Goal: Information Seeking & Learning: Learn about a topic

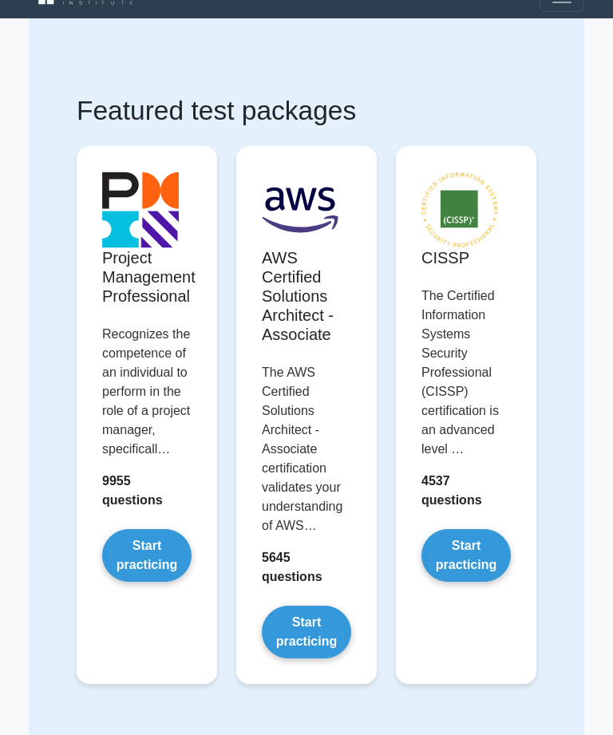
scroll to position [26, 0]
click at [160, 582] on link "Start practicing" at bounding box center [146, 555] width 89 height 53
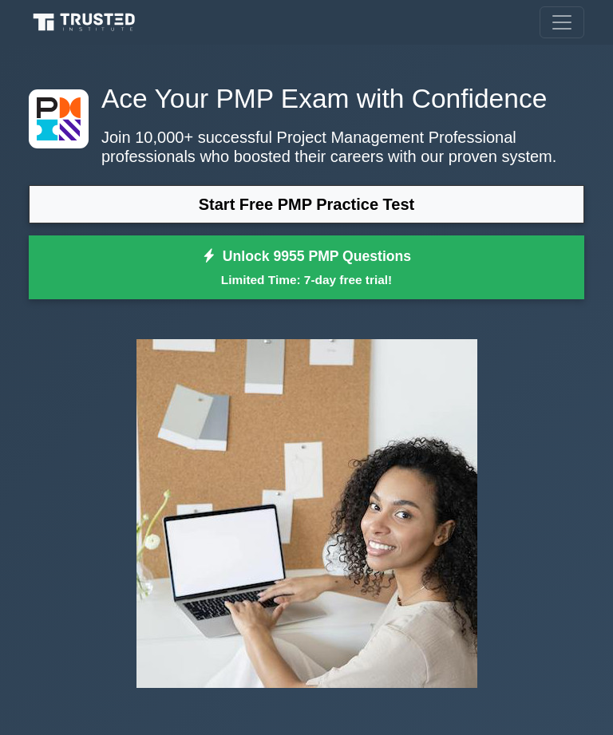
click at [521, 223] on link "Start Free PMP Practice Test" at bounding box center [306, 204] width 555 height 38
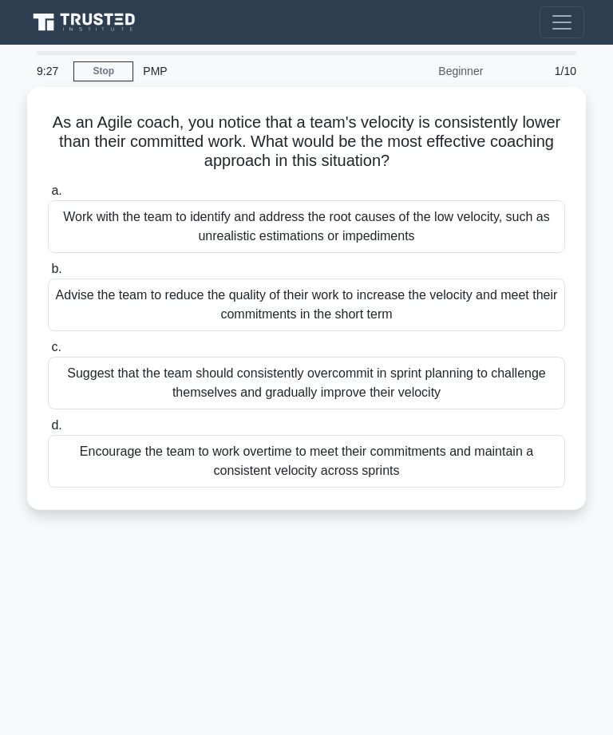
click at [428, 221] on div "Work with the team to identify and address the root causes of the low velocity,…" at bounding box center [306, 226] width 517 height 53
click at [48, 196] on input "a. Work with the team to identify and address the root causes of the low veloci…" at bounding box center [48, 191] width 0 height 10
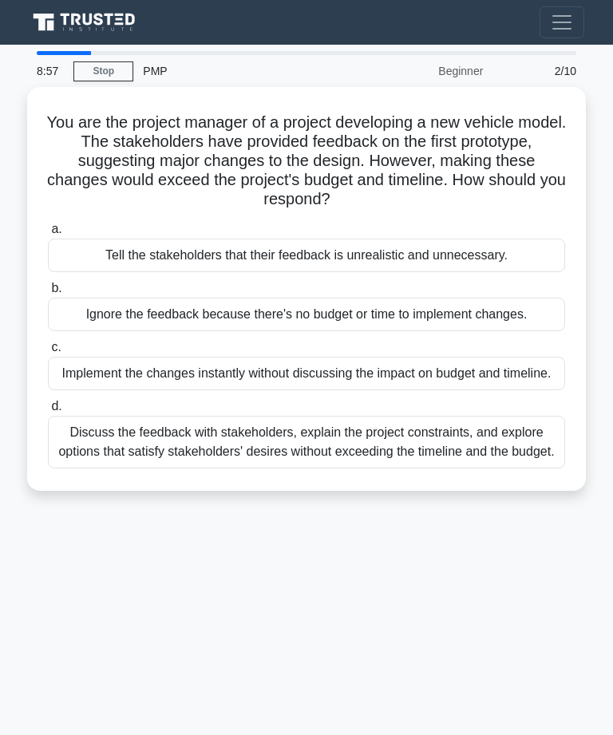
click at [503, 468] on div "Discuss the feedback with stakeholders, explain the project constraints, and ex…" at bounding box center [306, 442] width 517 height 53
click at [48, 412] on input "d. Discuss the feedback with stakeholders, explain the project constraints, and…" at bounding box center [48, 406] width 0 height 10
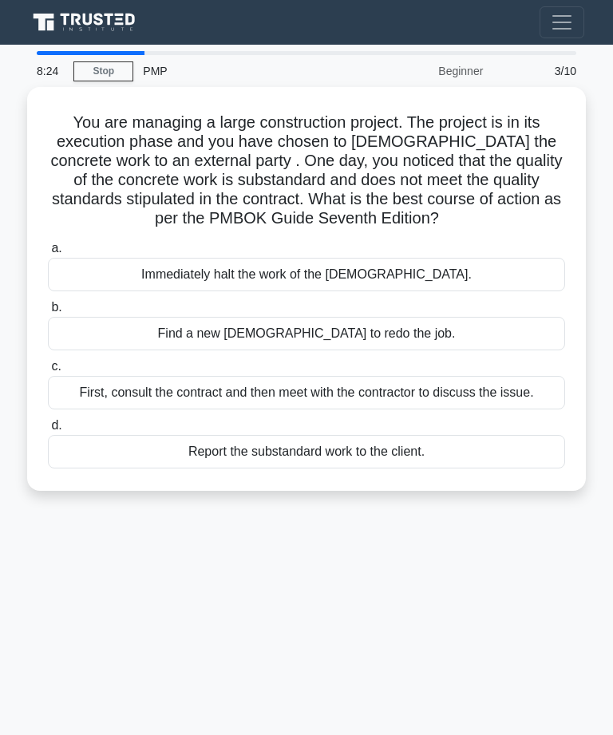
click at [498, 409] on div "First, consult the contract and then meet with the contractor to discuss the is…" at bounding box center [306, 393] width 517 height 34
click at [48, 372] on input "c. First, consult the contract and then meet with the contractor to discuss the…" at bounding box center [48, 366] width 0 height 10
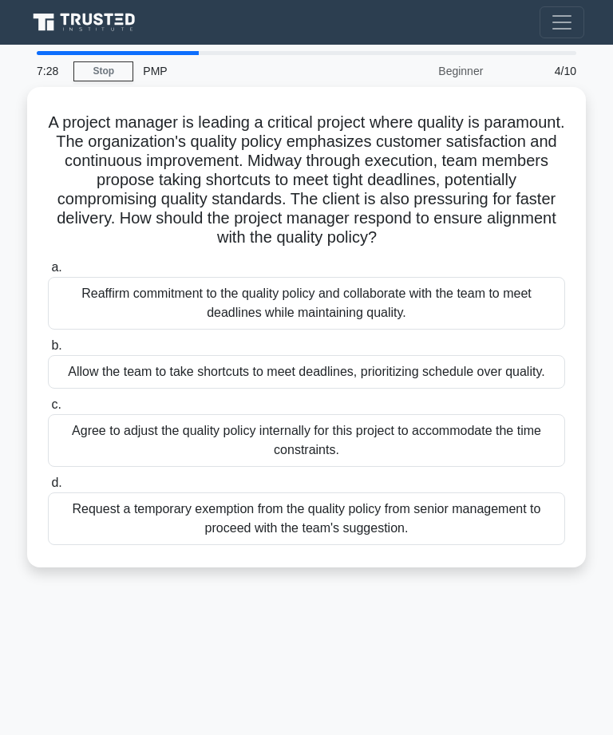
click at [505, 545] on div "Request a temporary exemption from the quality policy from senior management to…" at bounding box center [306, 518] width 517 height 53
click at [48, 488] on input "d. Request a temporary exemption from the quality policy from senior management…" at bounding box center [48, 483] width 0 height 10
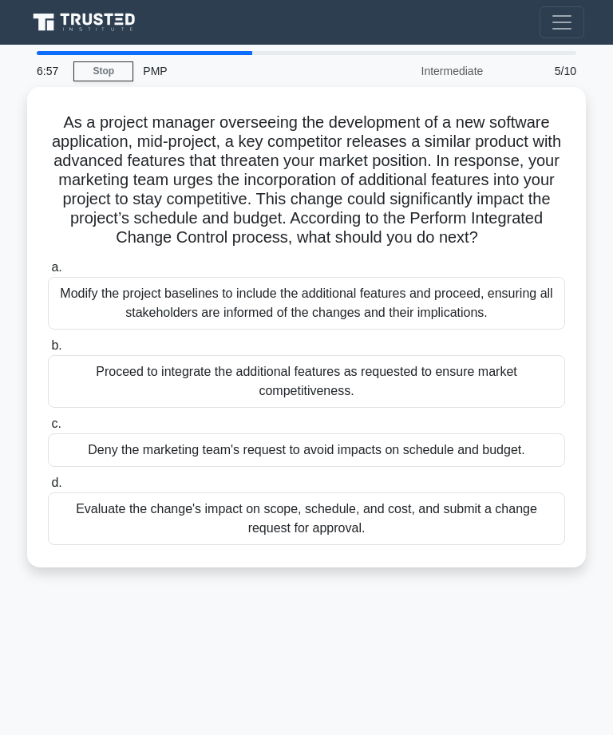
click at [101, 67] on link "Stop" at bounding box center [103, 71] width 60 height 20
click at [104, 545] on div "Evaluate the change's impact on scope, schedule, and cost, and submit a change …" at bounding box center [306, 518] width 517 height 53
click at [48, 488] on input "d. Evaluate the change's impact on scope, schedule, and cost, and submit a chan…" at bounding box center [48, 483] width 0 height 10
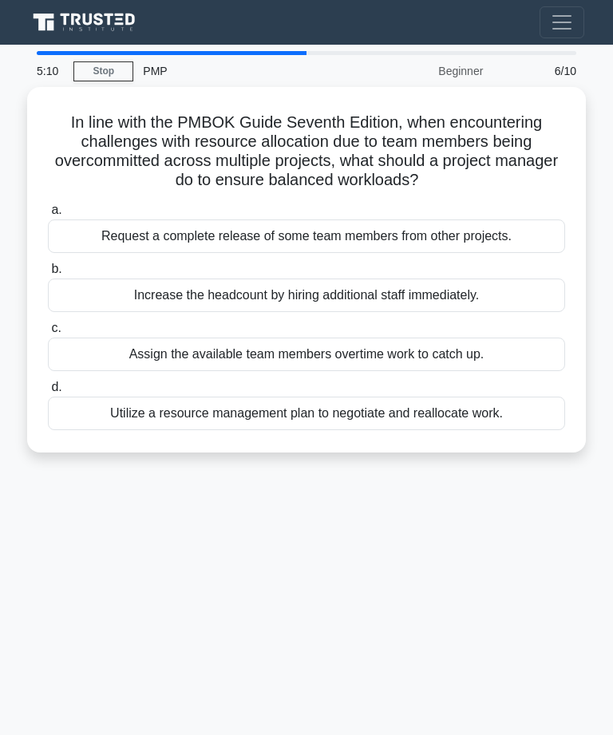
click at [81, 416] on div "Utilize a resource management plan to negotiate and reallocate work." at bounding box center [306, 413] width 517 height 34
click at [48, 392] on input "d. Utilize a resource management plan to negotiate and reallocate work." at bounding box center [48, 387] width 0 height 10
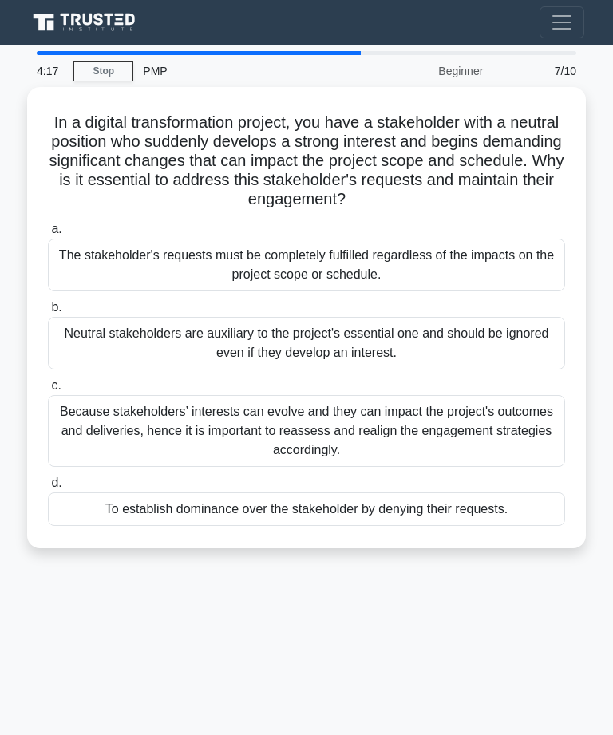
click at [76, 416] on div "Because stakeholders’ interests can evolve and they can impact the project's ou…" at bounding box center [306, 431] width 517 height 72
click at [48, 391] on input "c. Because stakeholders’ interests can evolve and they can impact the project's…" at bounding box center [48, 385] width 0 height 10
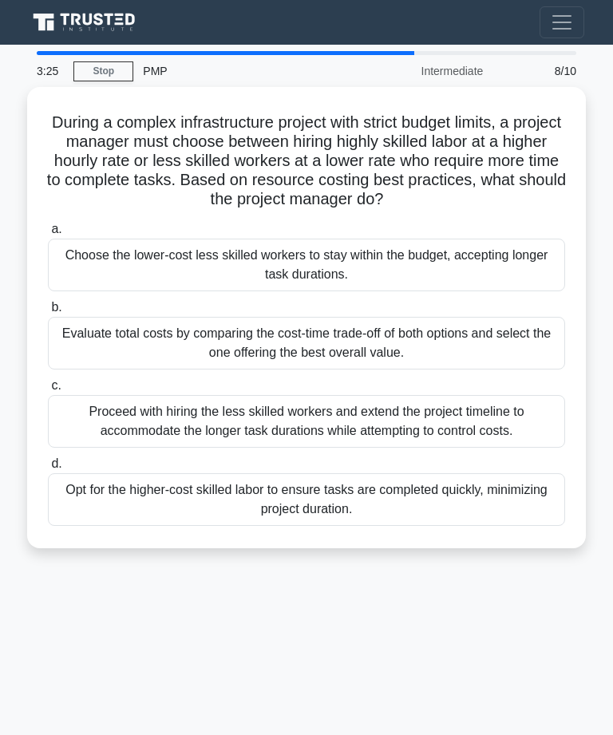
click at [76, 351] on div "Evaluate total costs by comparing the cost-time trade-off of both options and s…" at bounding box center [306, 343] width 517 height 53
click at [48, 313] on input "b. Evaluate total costs by comparing the cost-time trade-off of both options an…" at bounding box center [48, 307] width 0 height 10
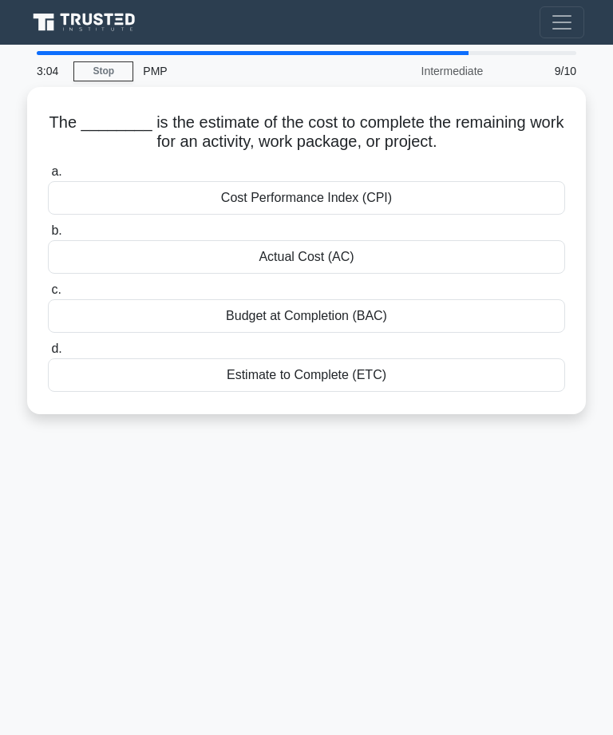
click at [83, 371] on div "Estimate to Complete (ETC)" at bounding box center [306, 375] width 517 height 34
click at [48, 354] on input "d. Estimate to Complete (ETC)" at bounding box center [48, 349] width 0 height 10
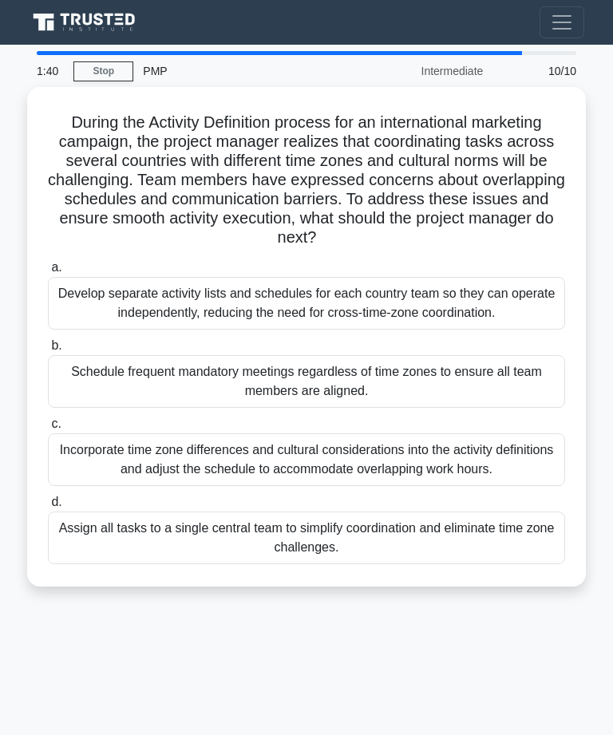
click at [495, 564] on div "Assign all tasks to a single central team to simplify coordination and eliminat…" at bounding box center [306, 537] width 517 height 53
click at [48, 507] on input "d. Assign all tasks to a single central team to simplify coordination and elimi…" at bounding box center [48, 502] width 0 height 10
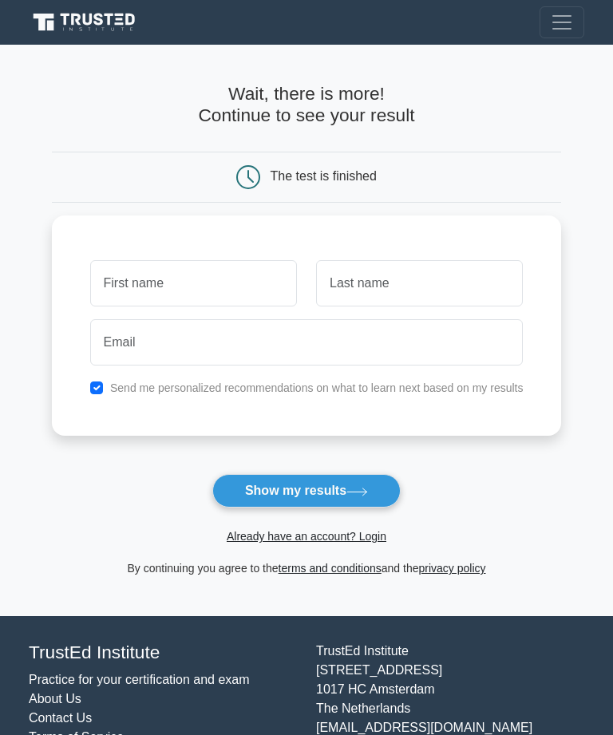
click at [106, 281] on input "text" at bounding box center [193, 283] width 207 height 46
type input "[PERSON_NAME]"
click at [500, 276] on input "text" at bounding box center [419, 283] width 207 height 46
type input "Ohanjanyan"
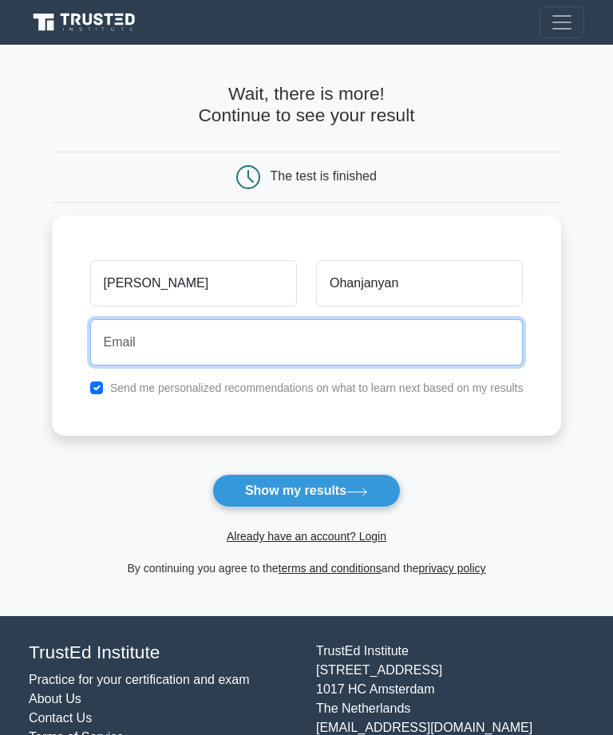
click at [90, 337] on input "email" at bounding box center [306, 342] width 433 height 46
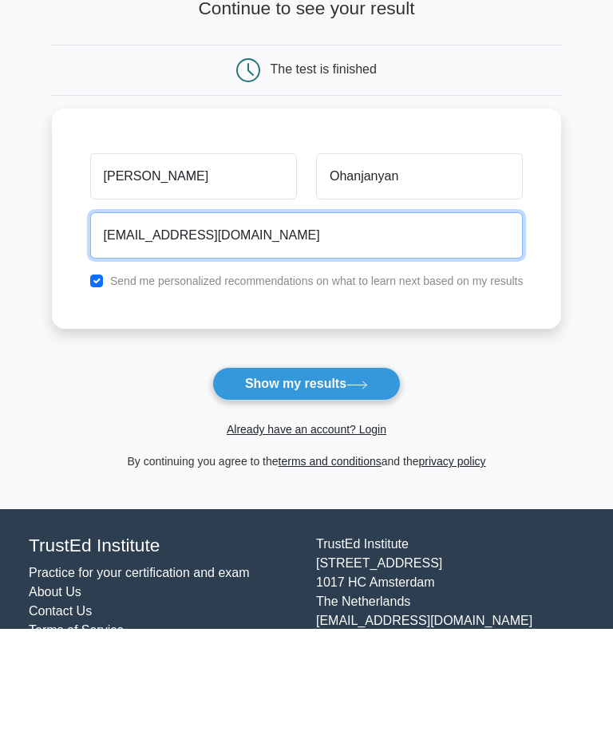
type input "[EMAIL_ADDRESS][DOMAIN_NAME]"
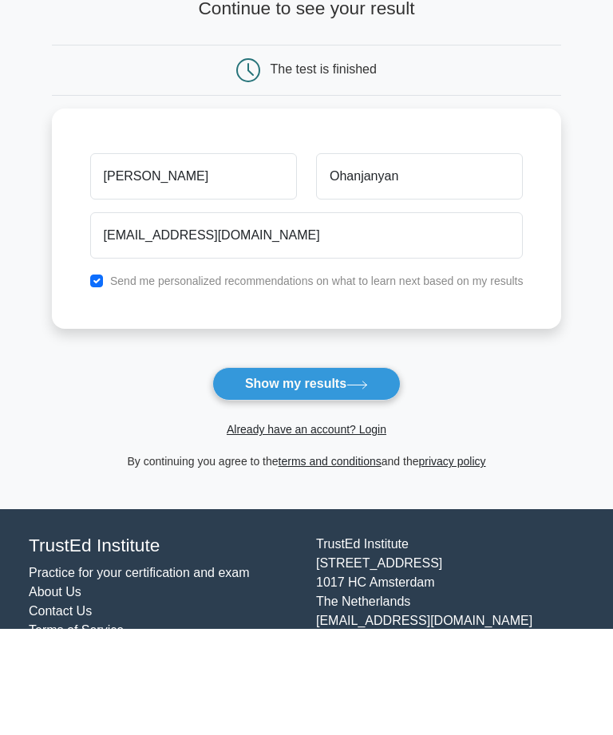
click at [358, 487] on icon at bounding box center [357, 491] width 22 height 9
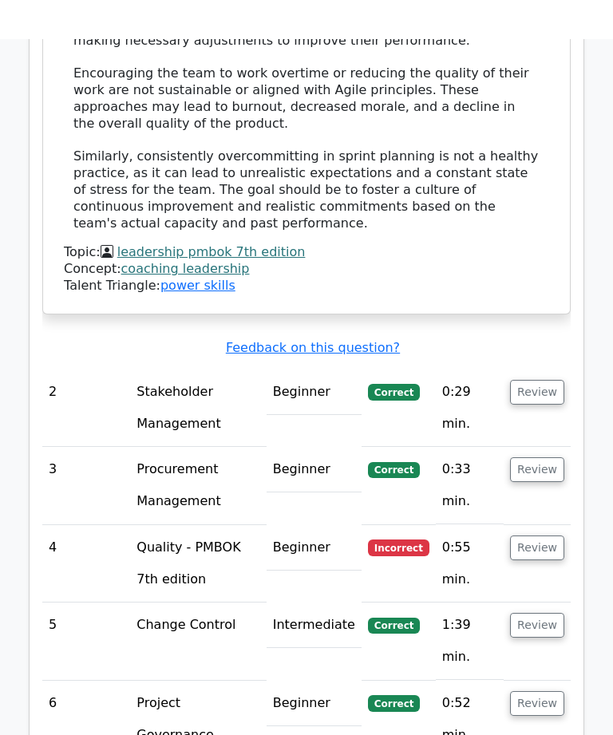
scroll to position [2142, 0]
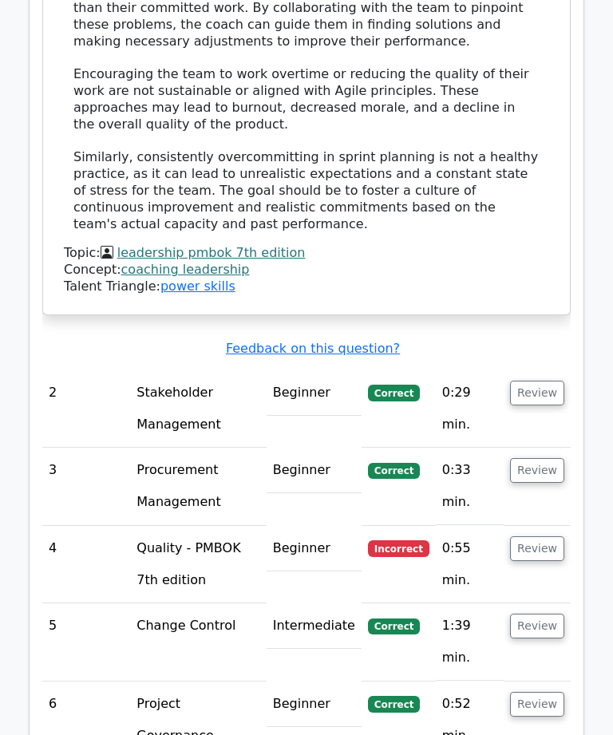
click at [108, 526] on td "4" at bounding box center [86, 564] width 88 height 77
click at [143, 526] on td "Quality - PMBOK 7th edition" at bounding box center [198, 564] width 136 height 77
click at [550, 536] on button "Review" at bounding box center [537, 548] width 54 height 25
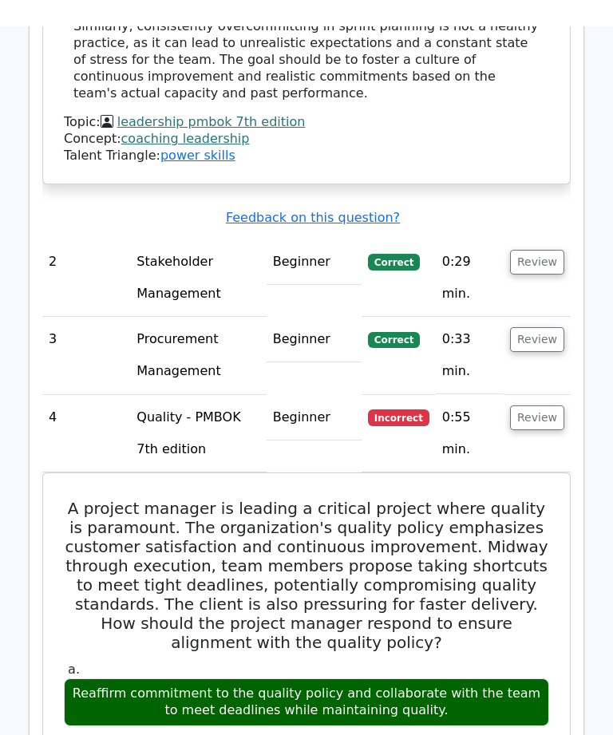
scroll to position [2270, 0]
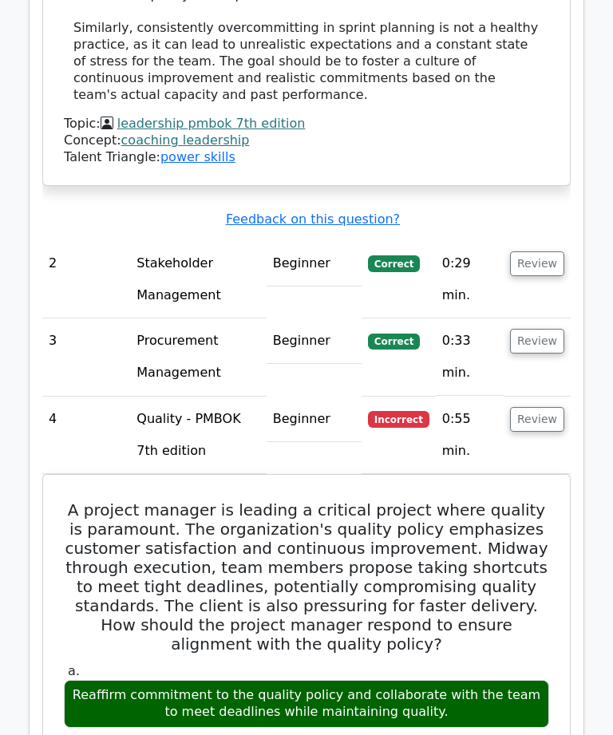
click at [195, 397] on td "Quality - PMBOK 7th edition" at bounding box center [198, 435] width 136 height 77
click at [181, 397] on td "Quality - PMBOK 7th edition" at bounding box center [198, 435] width 136 height 77
click at [552, 408] on button "Review" at bounding box center [537, 420] width 54 height 25
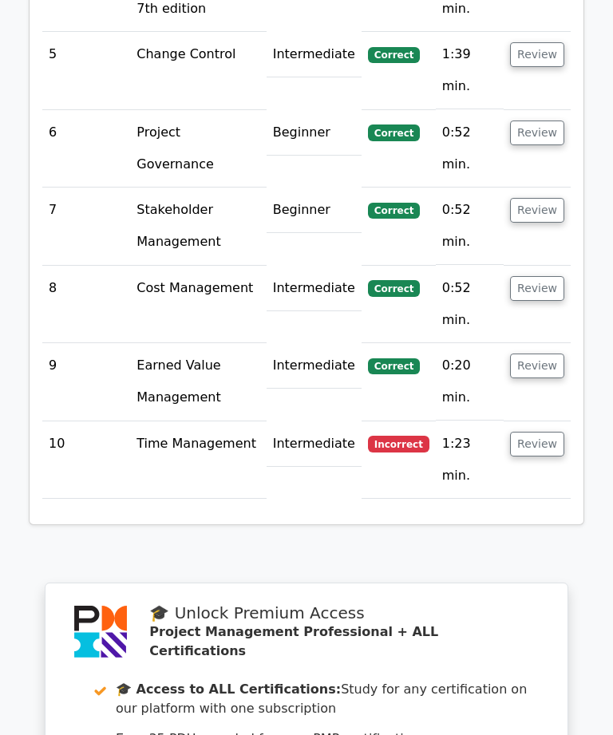
click at [552, 432] on button "Review" at bounding box center [537, 444] width 54 height 25
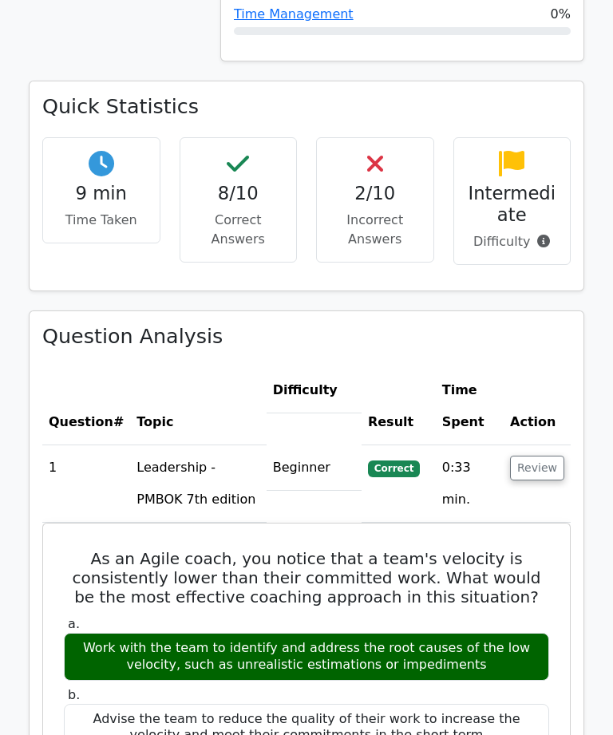
scroll to position [1091, 0]
click at [538, 183] on h4 "Intermediate" at bounding box center [512, 204] width 91 height 43
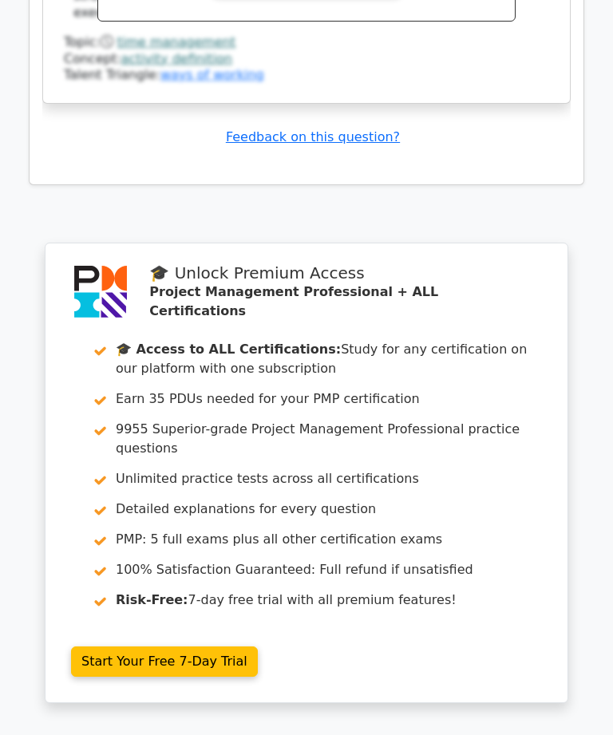
scroll to position [3910, 0]
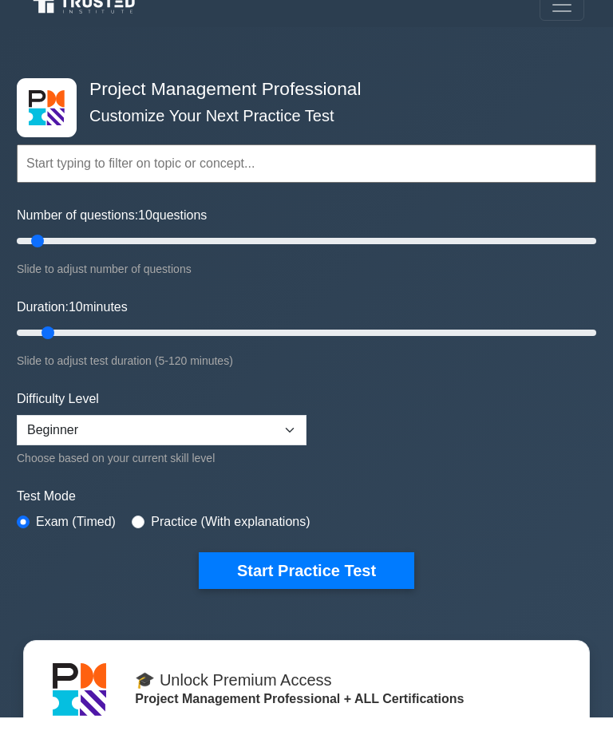
scroll to position [19, 0]
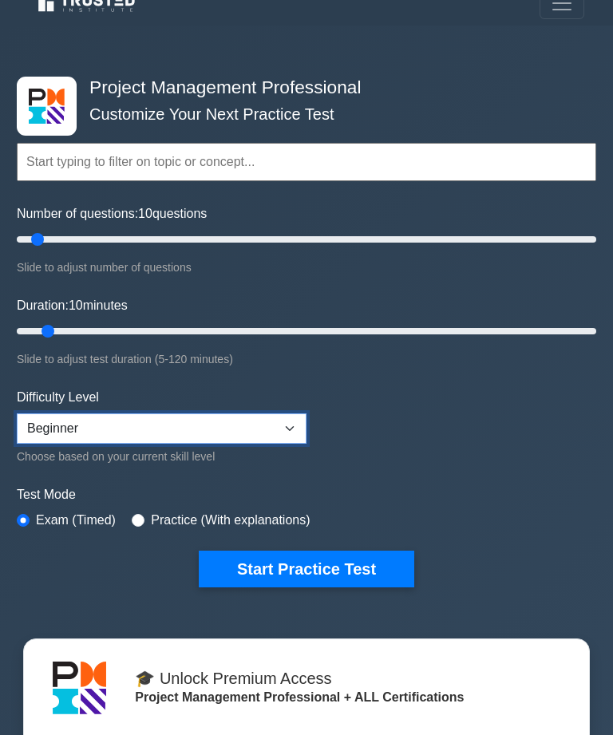
click at [86, 425] on select "Beginner Intermediate Expert" at bounding box center [162, 428] width 290 height 30
select select "intermediate"
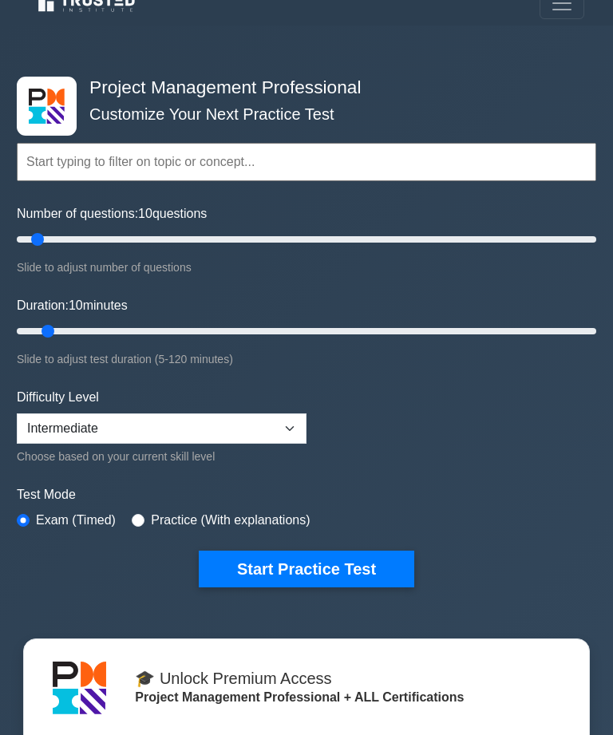
click at [391, 560] on button "Start Practice Test" at bounding box center [306, 568] width 215 height 37
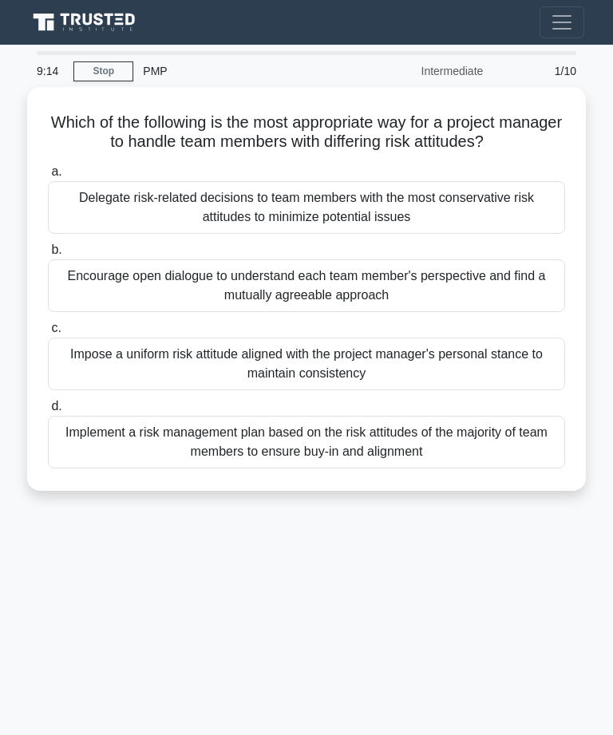
click at [499, 303] on div "Encourage open dialogue to understand each team member's perspective and find a…" at bounding box center [306, 285] width 517 height 53
click at [48, 255] on input "b. Encourage open dialogue to understand each team member's perspective and fin…" at bounding box center [48, 250] width 0 height 10
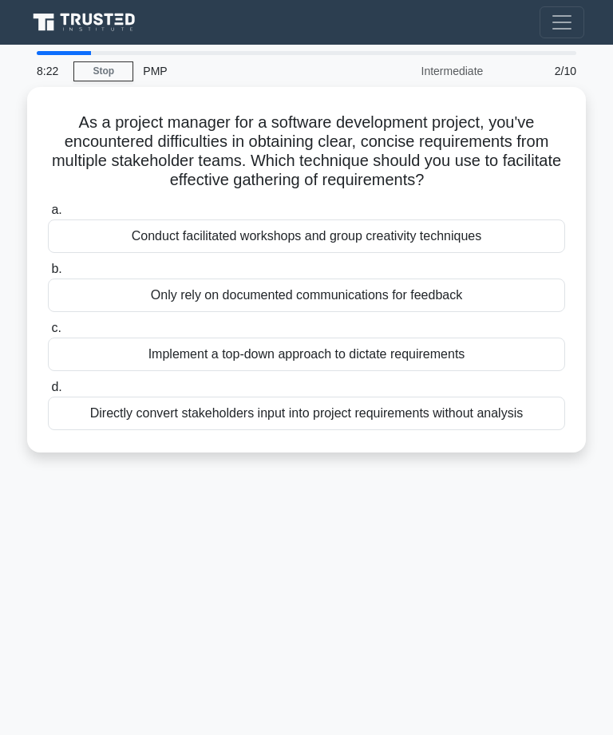
click at [504, 250] on div "Conduct facilitated workshops and group creativity techniques" at bounding box center [306, 236] width 517 height 34
click at [48, 215] on input "a. Conduct facilitated workshops and group creativity techniques" at bounding box center [48, 210] width 0 height 10
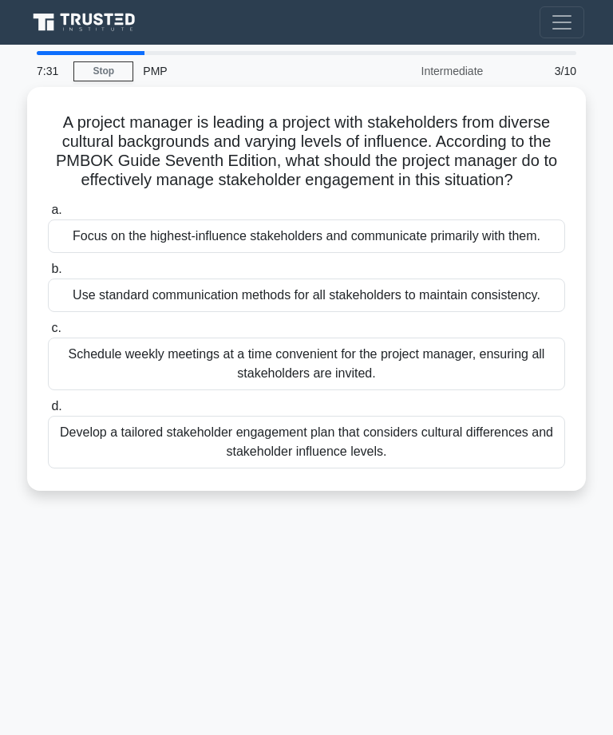
click at [489, 468] on div "Develop a tailored stakeholder engagement plan that considers cultural differen…" at bounding box center [306, 442] width 517 height 53
click at [48, 412] on input "d. Develop a tailored stakeholder engagement plan that considers cultural diffe…" at bounding box center [48, 406] width 0 height 10
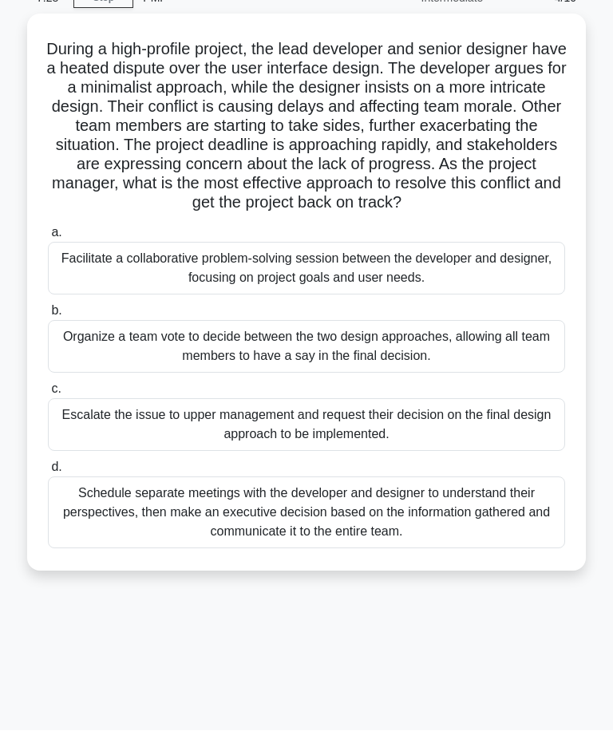
scroll to position [68, 0]
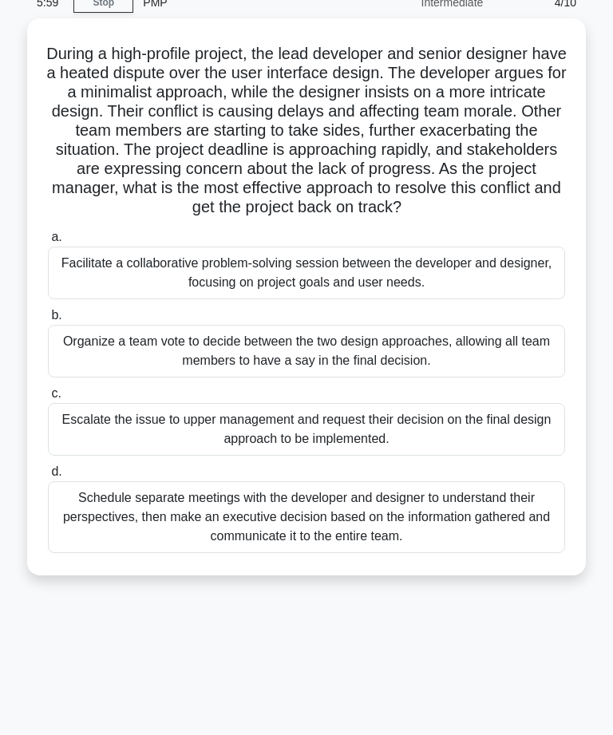
click at [83, 288] on div "Facilitate a collaborative problem-solving session between the developer and de…" at bounding box center [306, 273] width 517 height 53
click at [48, 243] on input "a. Facilitate a collaborative problem-solving session between the developer and…" at bounding box center [48, 238] width 0 height 10
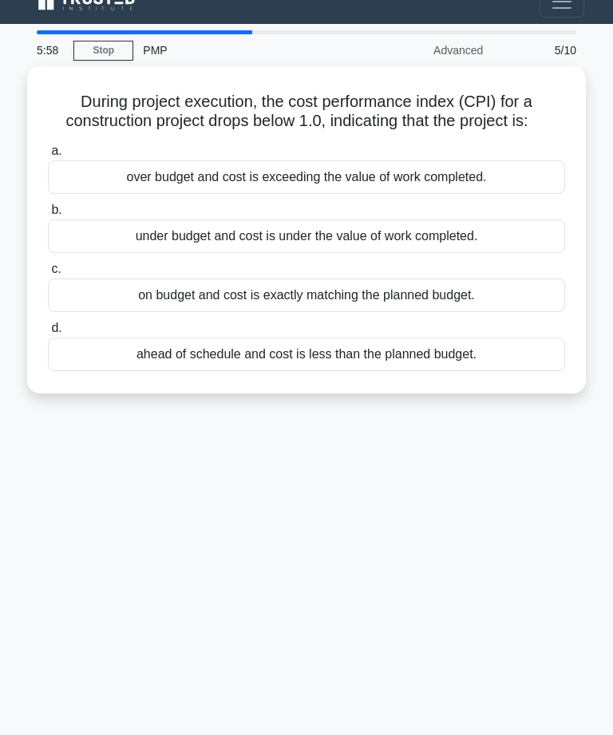
scroll to position [0, 0]
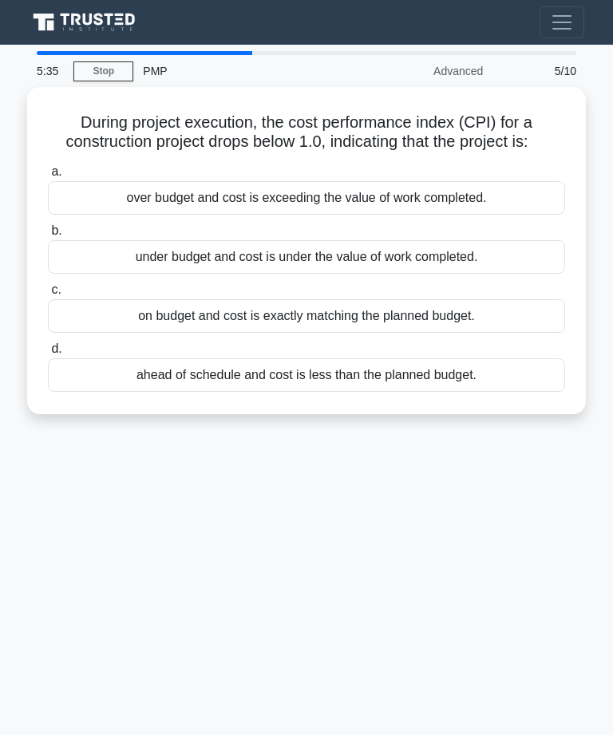
click at [505, 274] on div "under budget and cost is under the value of work completed." at bounding box center [306, 257] width 517 height 34
click at [48, 236] on input "b. under budget and cost is under the value of work completed." at bounding box center [48, 231] width 0 height 10
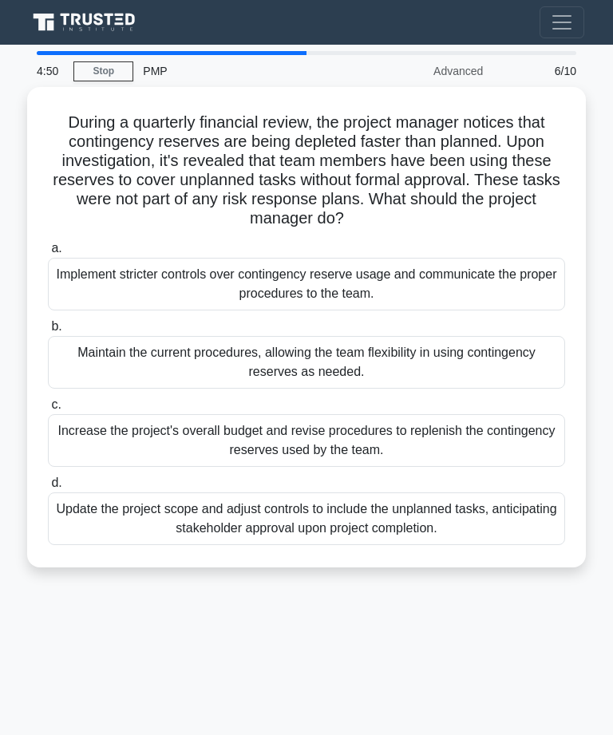
click at [527, 280] on div "Implement stricter controls over contingency reserve usage and communicate the …" at bounding box center [306, 284] width 517 height 53
click at [48, 254] on input "a. Implement stricter controls over contingency reserve usage and communicate t…" at bounding box center [48, 248] width 0 height 10
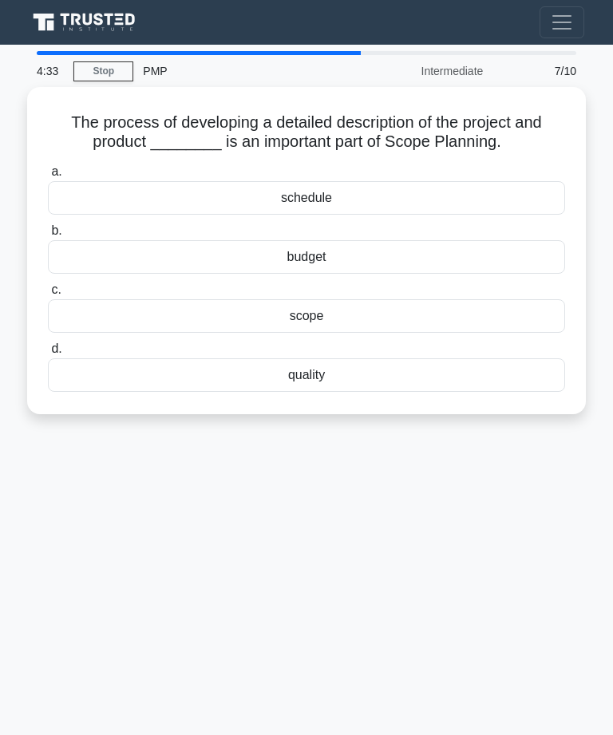
click at [490, 328] on div "scope" at bounding box center [306, 316] width 517 height 34
click at [48, 295] on input "c. scope" at bounding box center [48, 290] width 0 height 10
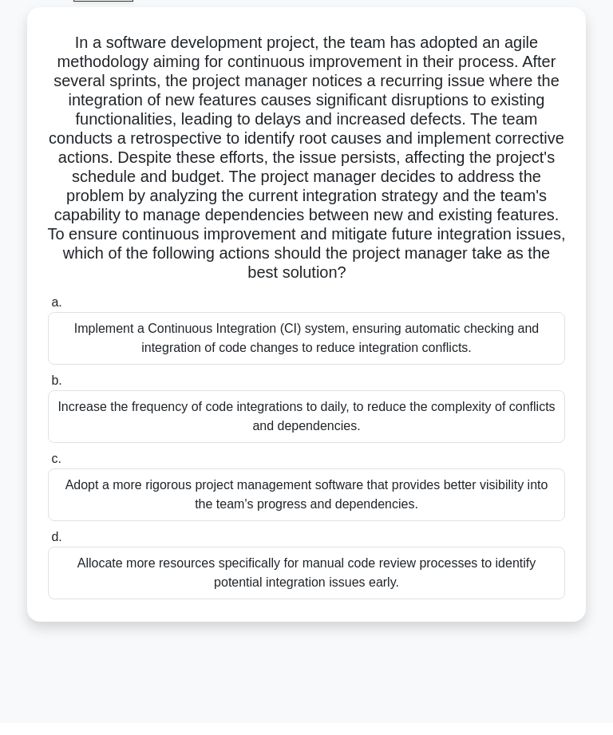
scroll to position [68, 0]
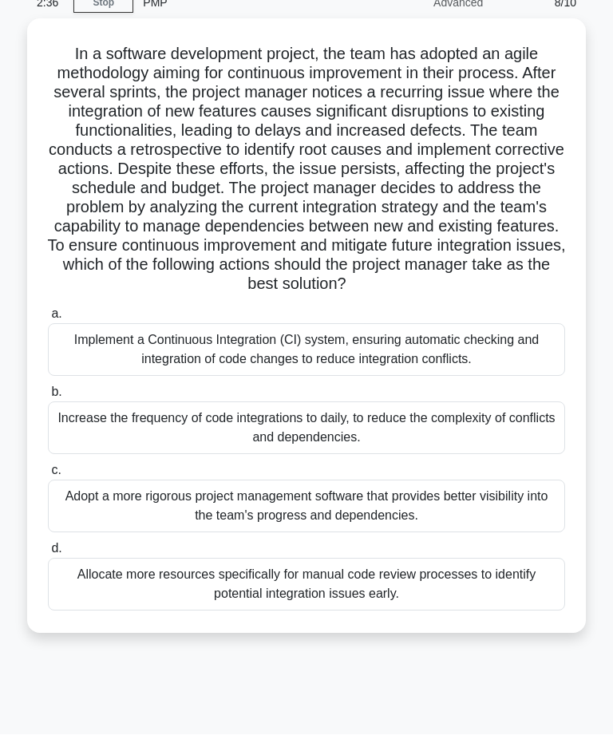
click at [540, 377] on div "Implement a Continuous Integration (CI) system, ensuring automatic checking and…" at bounding box center [306, 350] width 517 height 53
click at [48, 320] on input "a. Implement a Continuous Integration (CI) system, ensuring automatic checking …" at bounding box center [48, 315] width 0 height 10
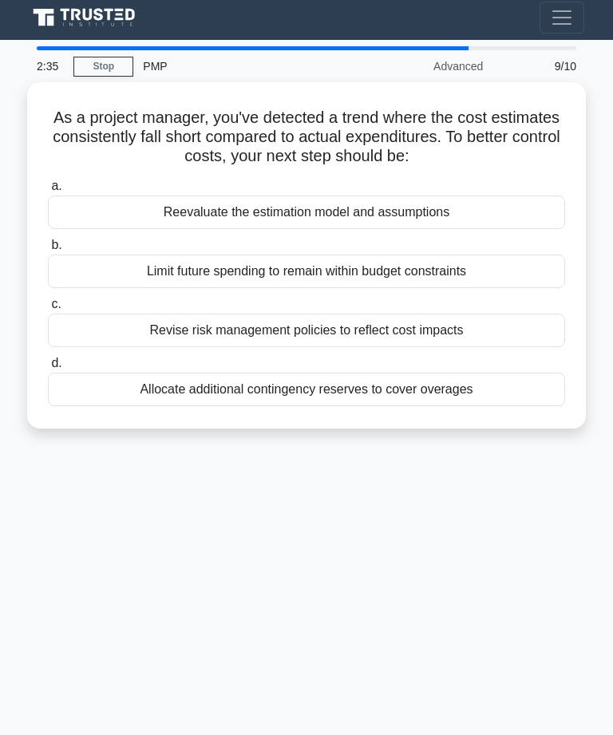
scroll to position [0, 0]
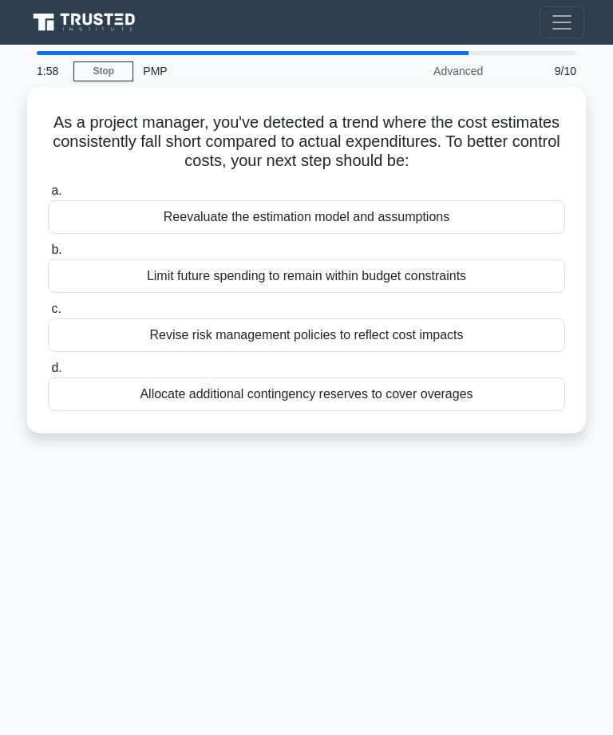
click at [501, 231] on div "Reevaluate the estimation model and assumptions" at bounding box center [306, 217] width 517 height 34
click at [48, 196] on input "a. Reevaluate the estimation model and assumptions" at bounding box center [48, 191] width 0 height 10
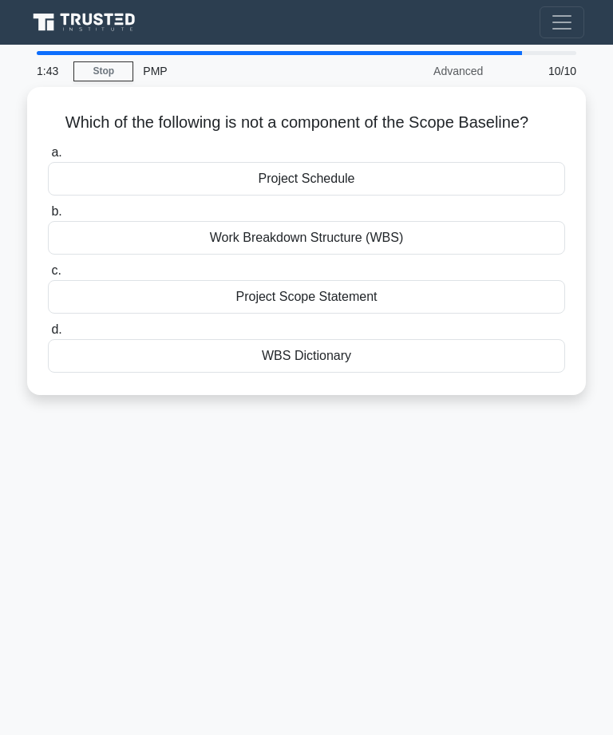
click at [490, 191] on div "Project Schedule" at bounding box center [306, 179] width 517 height 34
click at [48, 158] on input "a. Project Schedule" at bounding box center [48, 153] width 0 height 10
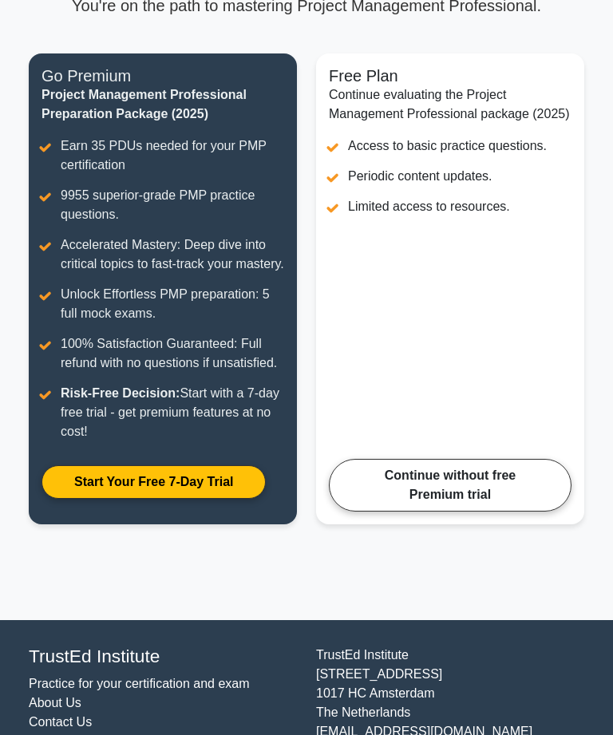
scroll to position [153, 0]
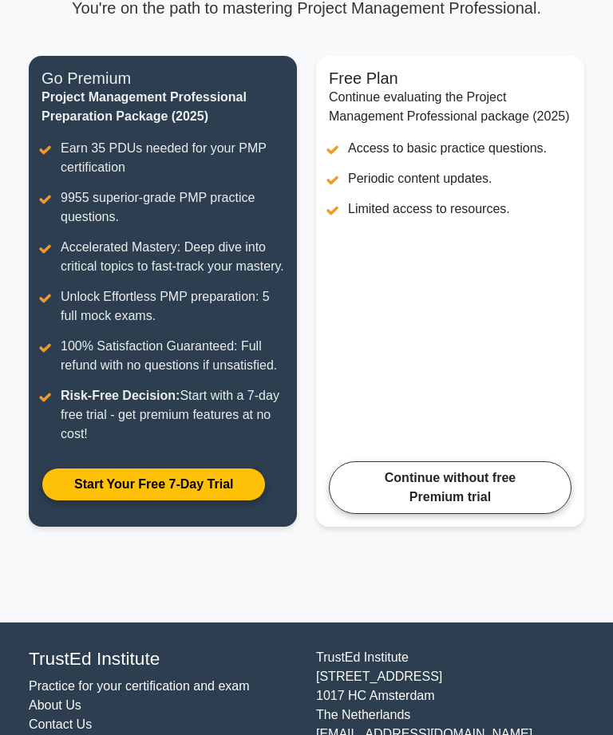
click at [535, 514] on link "Continue without free Premium trial" at bounding box center [450, 487] width 242 height 53
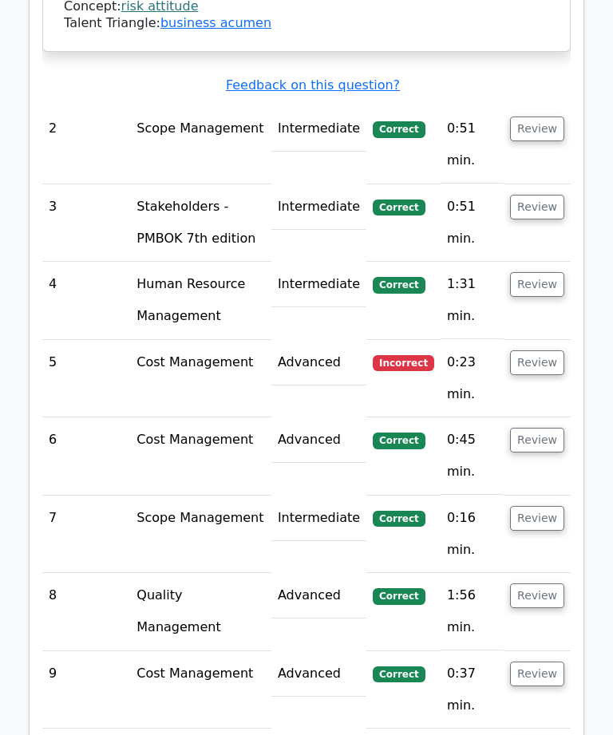
scroll to position [2401, 0]
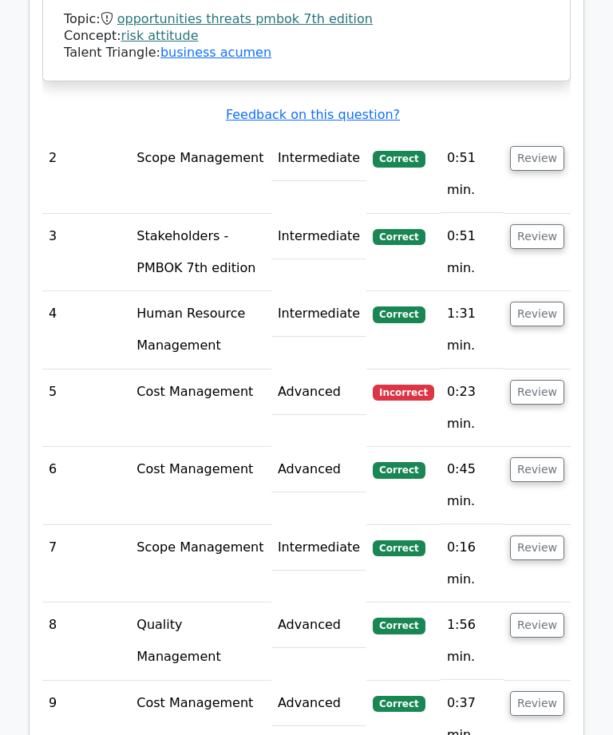
click at [549, 380] on button "Review" at bounding box center [537, 392] width 54 height 25
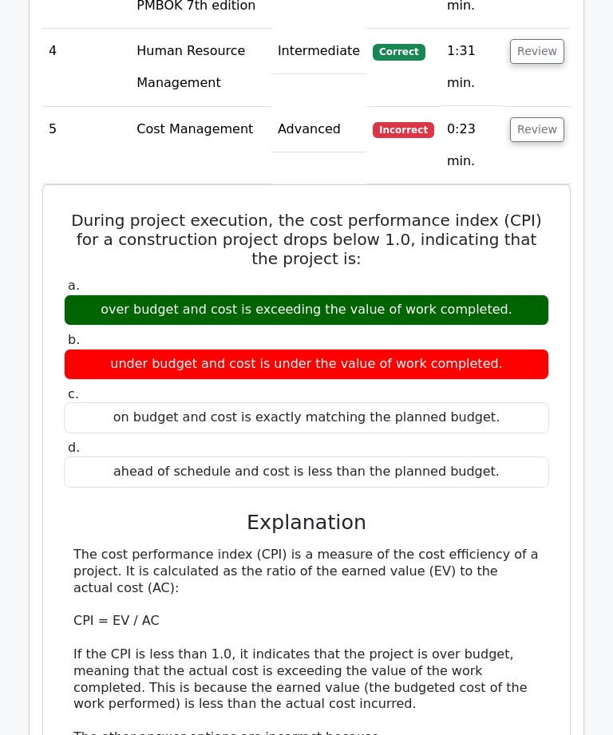
scroll to position [2658, 0]
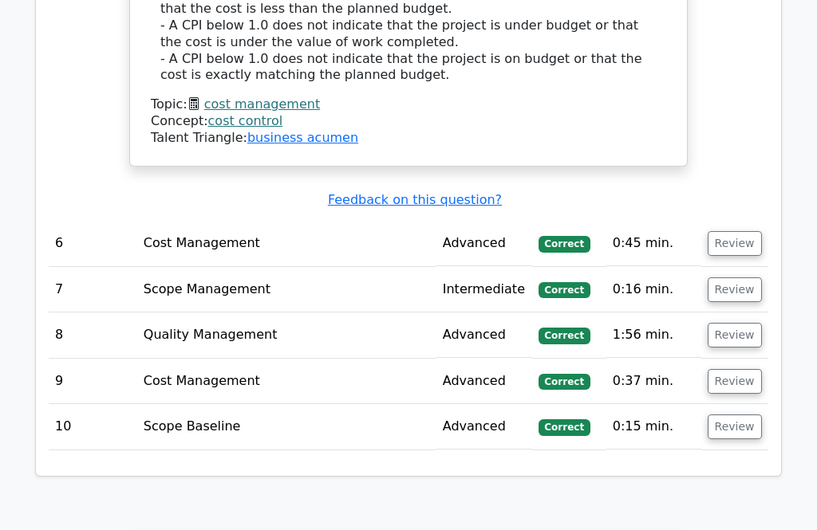
scroll to position [3118, 0]
